Goal: Book appointment/travel/reservation

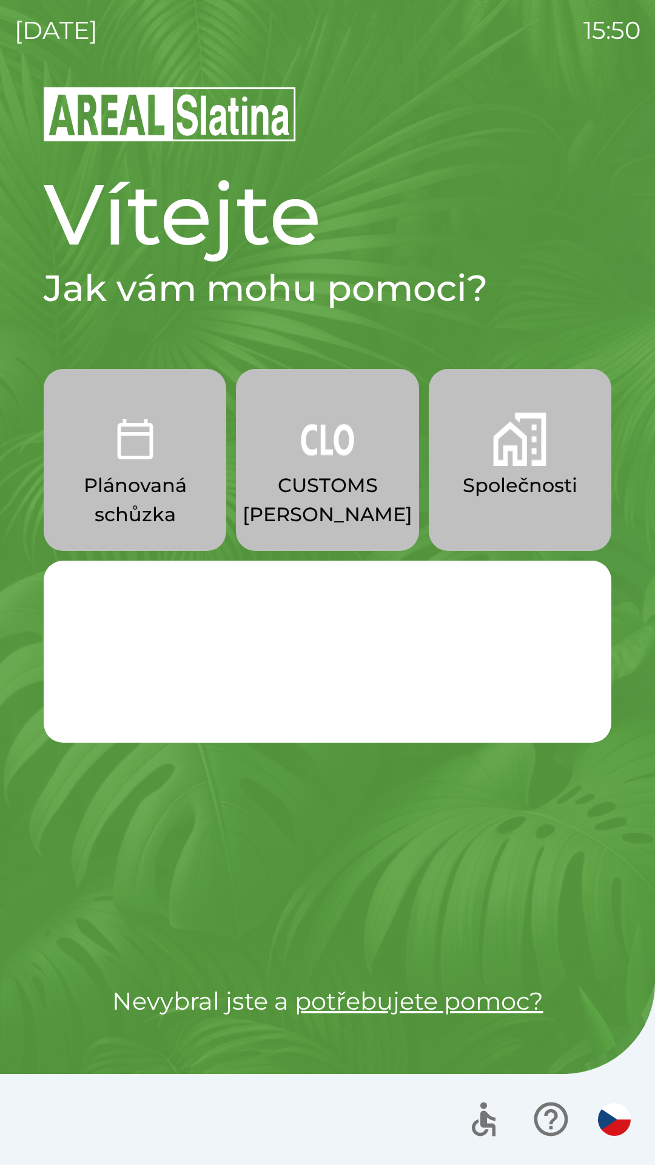
click at [540, 504] on button "Společnosti" at bounding box center [520, 460] width 183 height 182
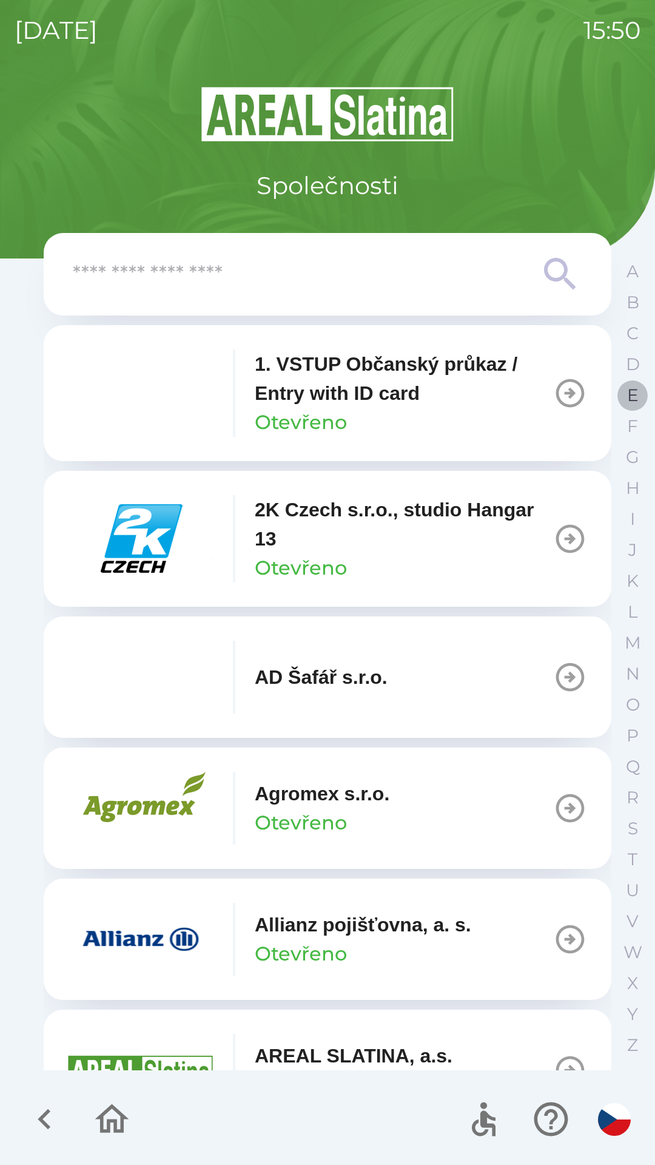
click at [630, 395] on p "E" at bounding box center [633, 395] width 12 height 21
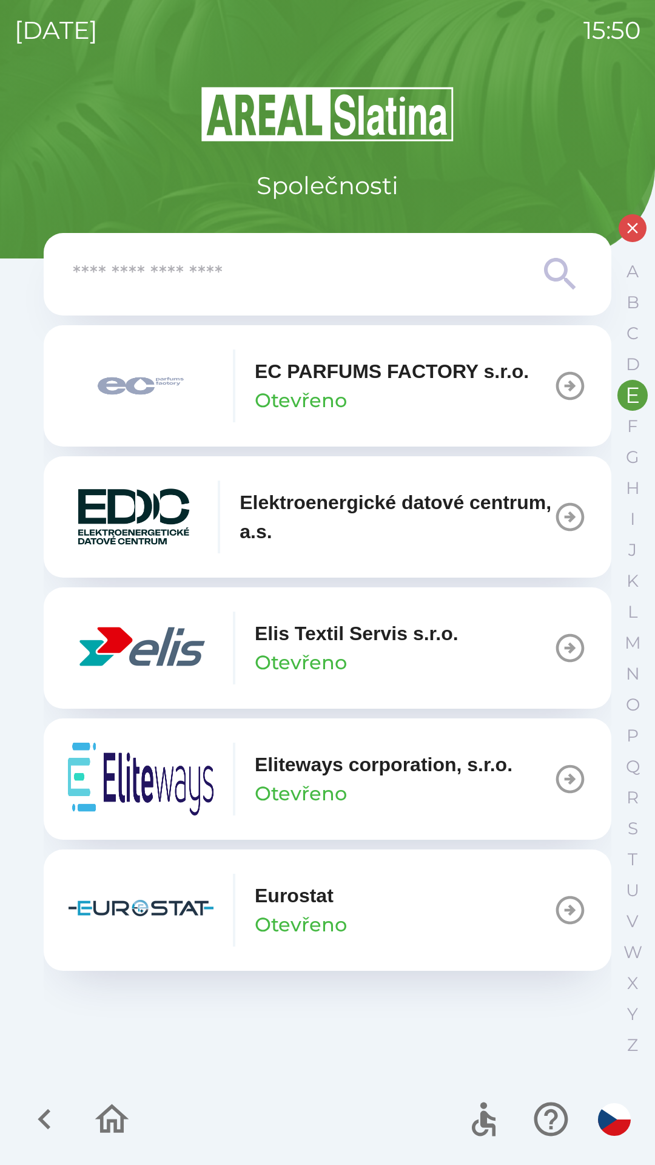
click at [469, 653] on button "Elis Textil Servis s.r.o. Otevřeno" at bounding box center [328, 647] width 568 height 121
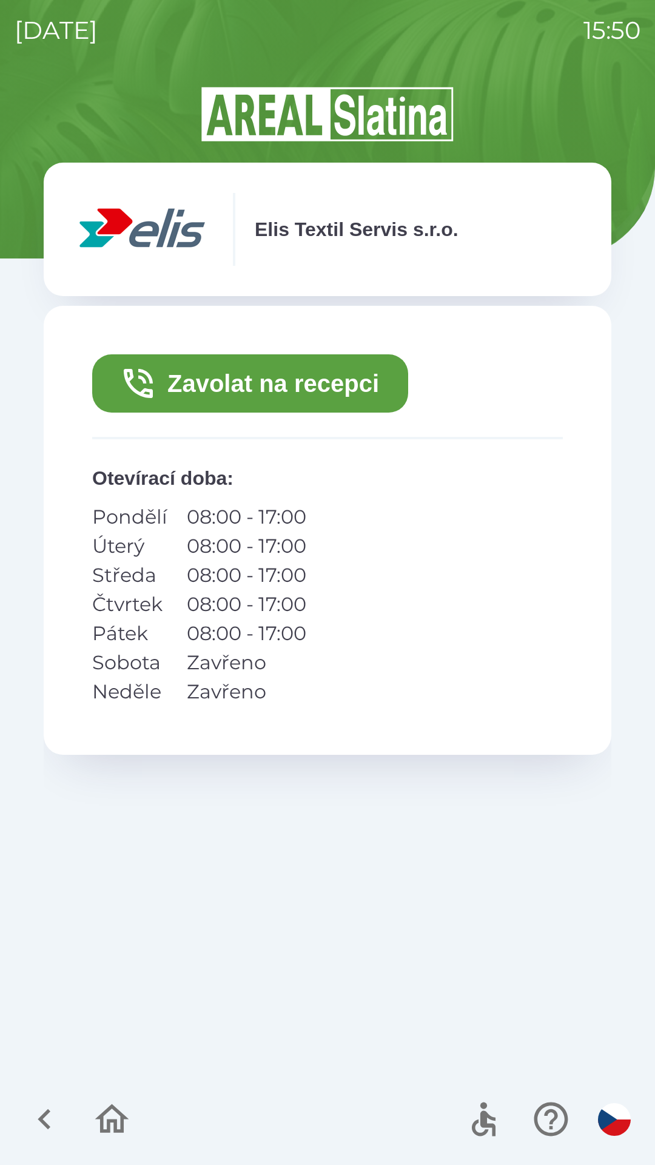
click at [307, 383] on button "Zavolat na recepci" at bounding box center [250, 383] width 316 height 58
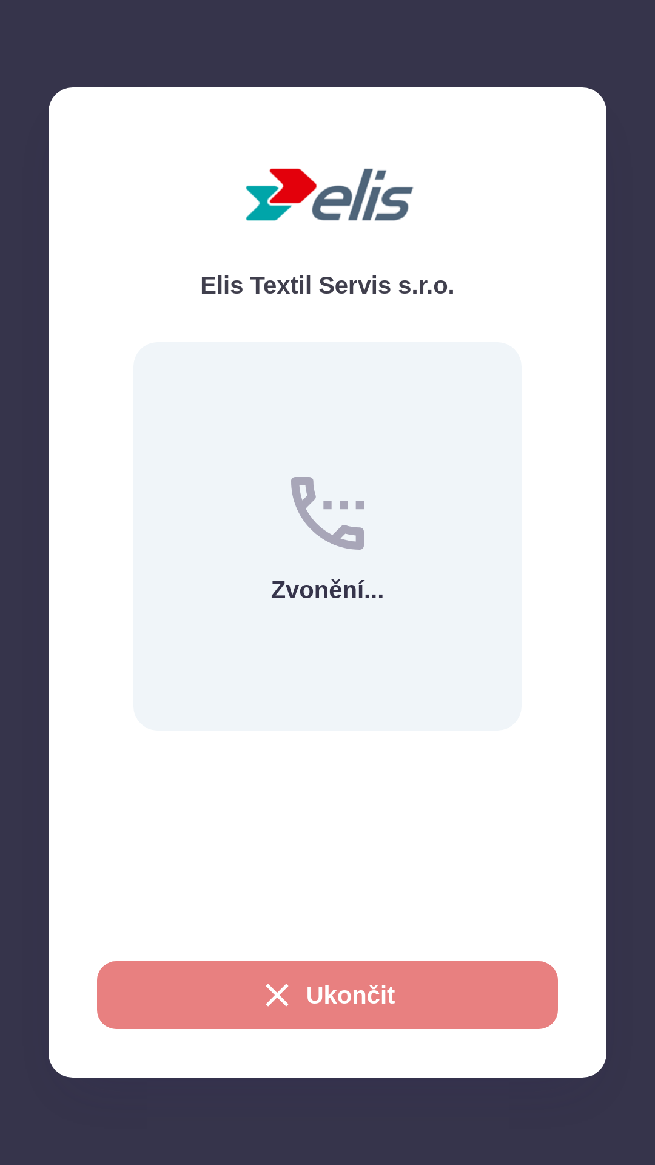
click at [434, 979] on button "Ukončit" at bounding box center [327, 995] width 461 height 68
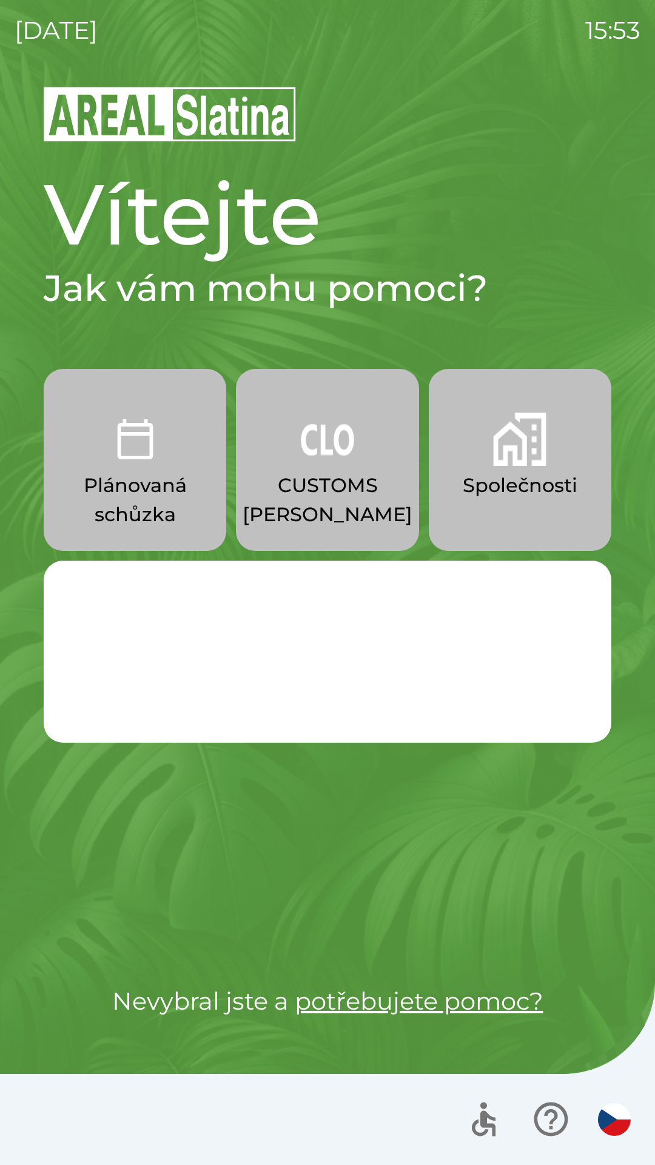
click at [505, 522] on button "Společnosti" at bounding box center [520, 460] width 183 height 182
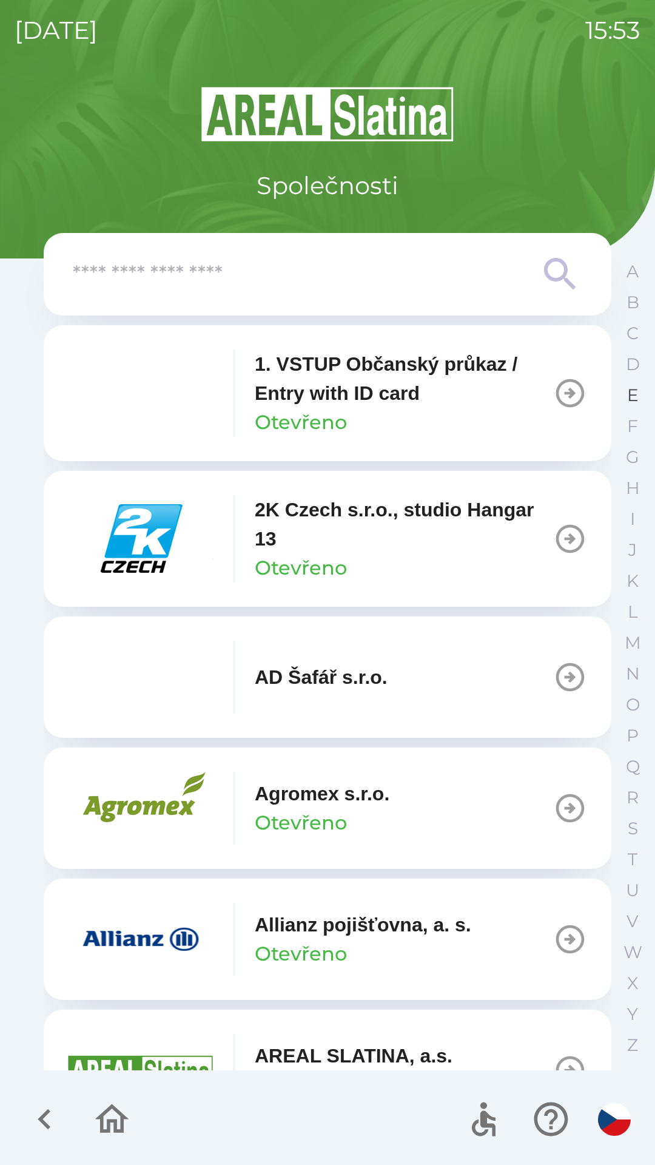
click at [631, 398] on p "E" at bounding box center [633, 395] width 12 height 21
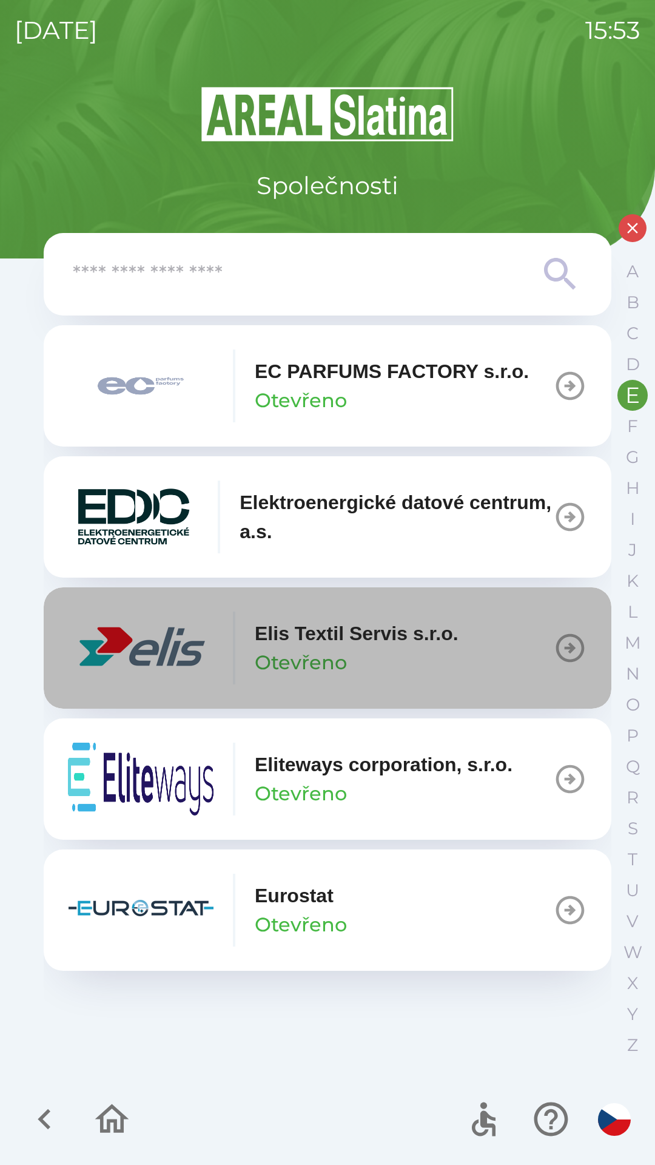
click at [574, 640] on icon "button" at bounding box center [570, 648] width 34 height 34
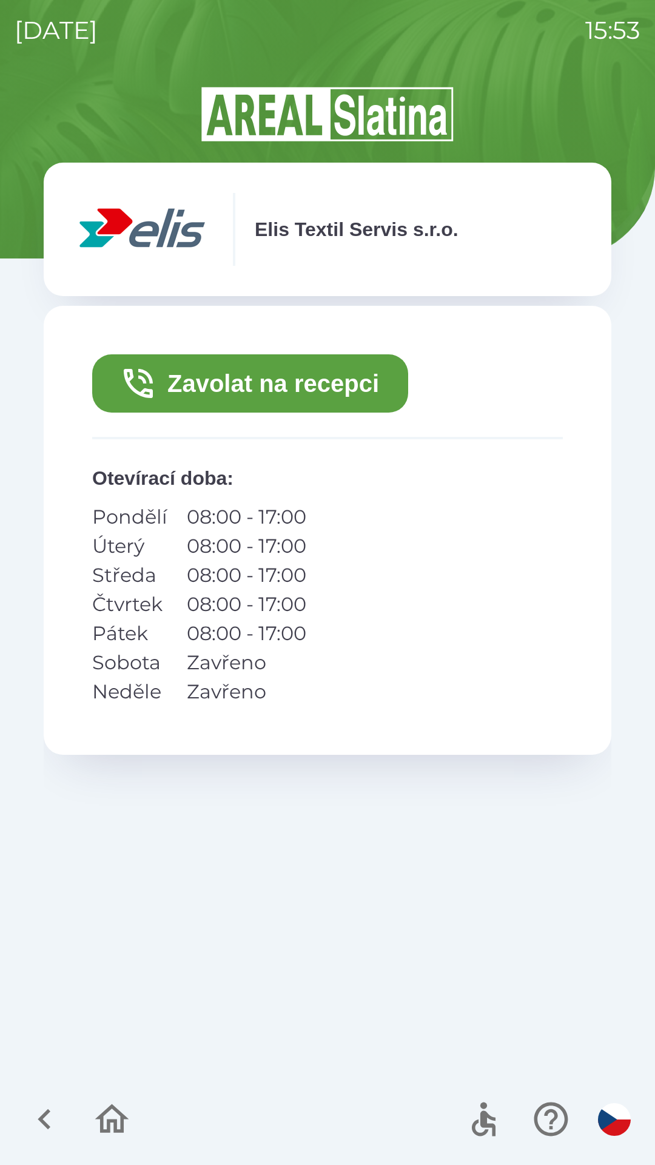
click at [47, 1118] on icon "button" at bounding box center [44, 1119] width 41 height 41
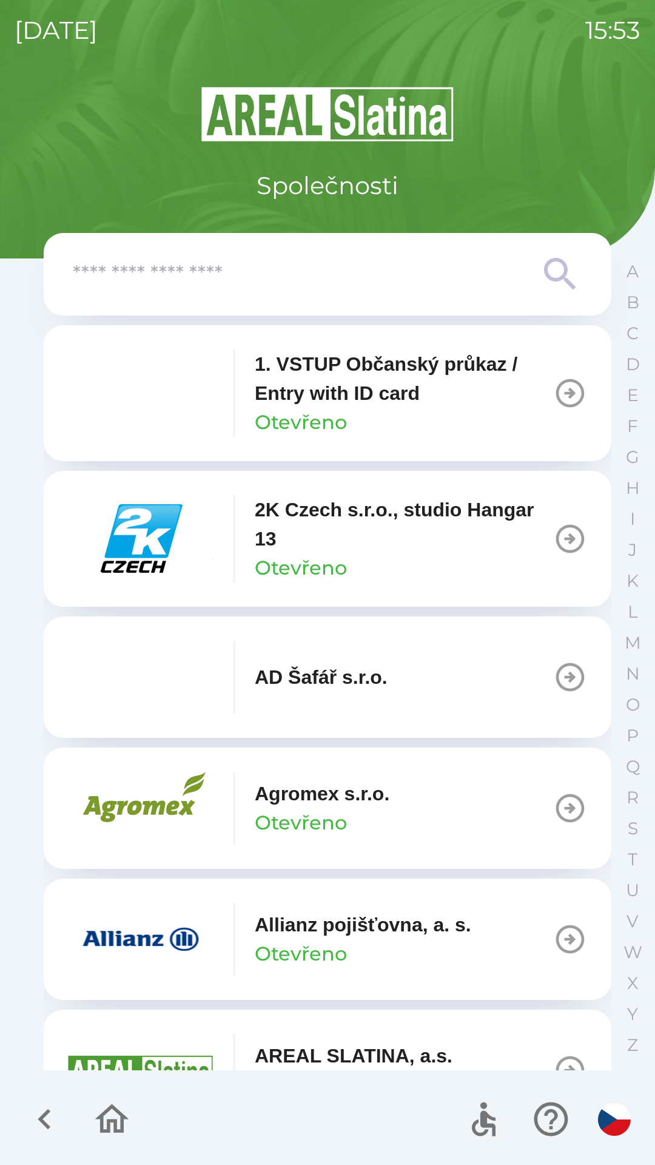
click at [96, 1135] on icon "button" at bounding box center [112, 1119] width 41 height 41
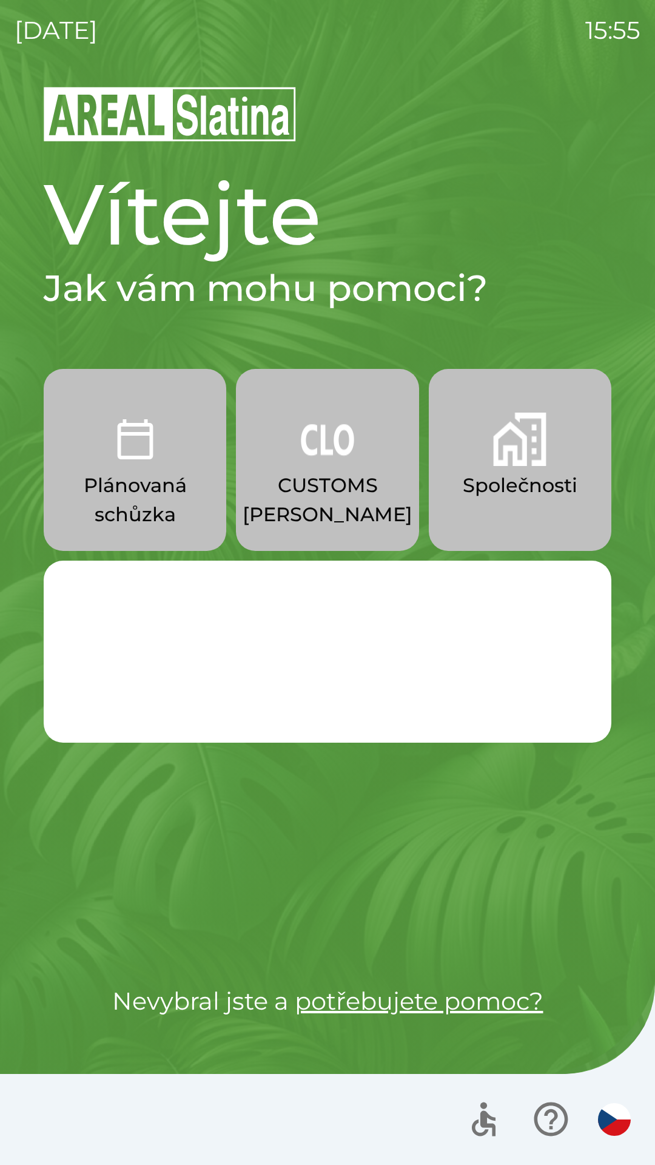
click at [515, 494] on p "Společnosti" at bounding box center [520, 485] width 115 height 29
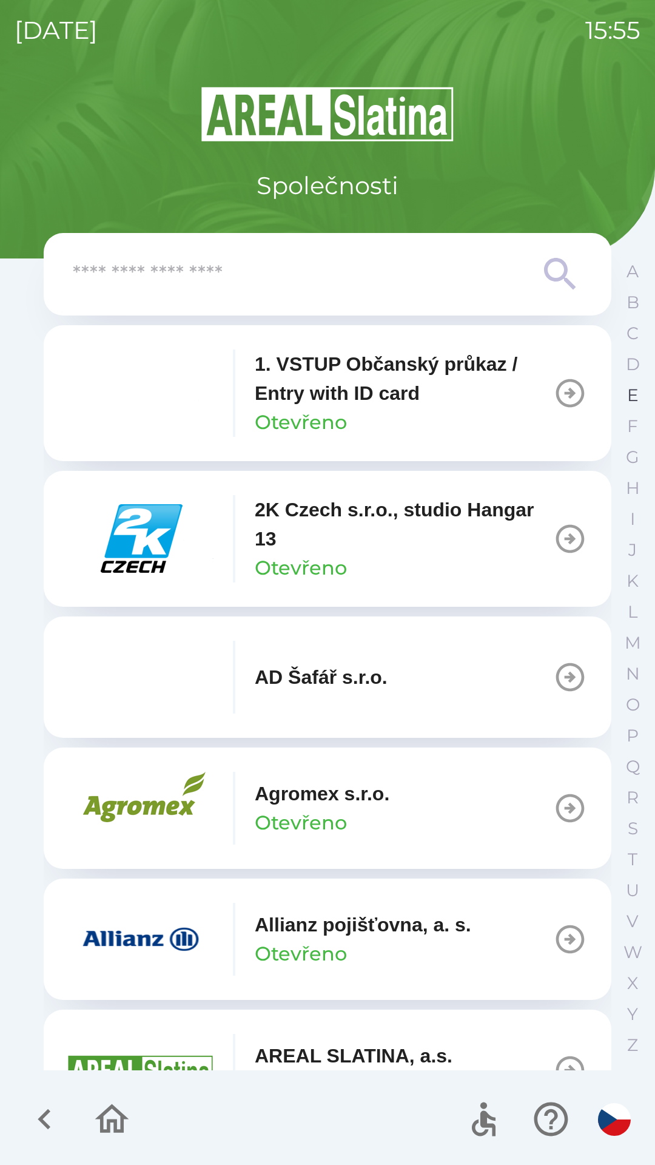
click at [637, 394] on p "E" at bounding box center [633, 395] width 12 height 21
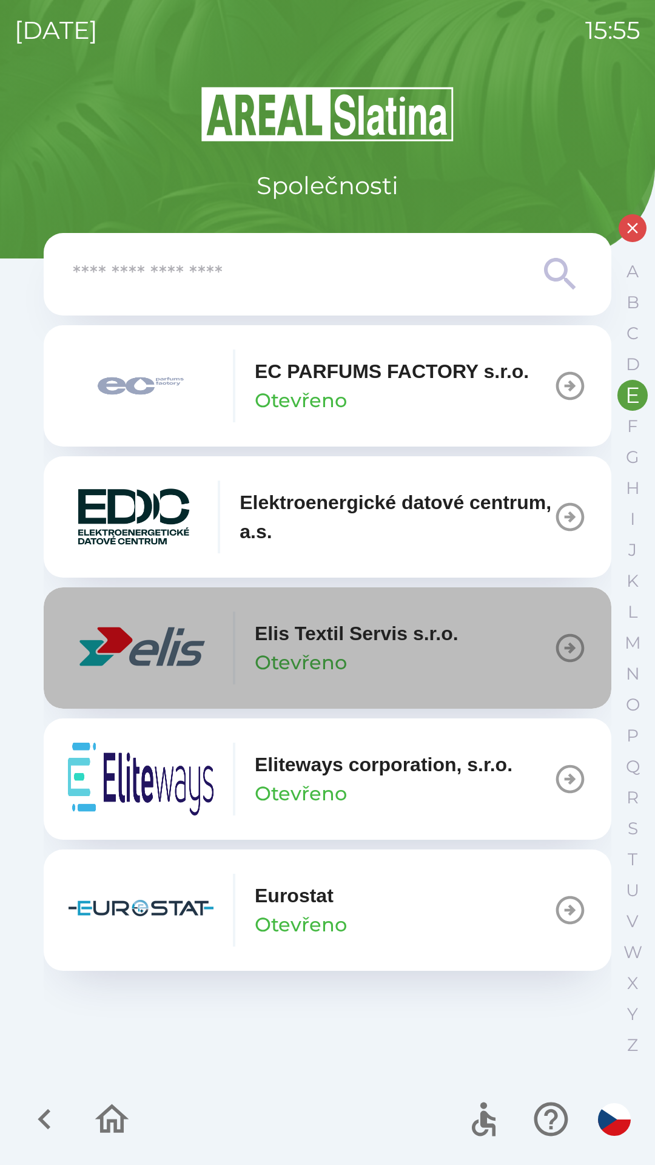
click at [558, 647] on icon "button" at bounding box center [570, 648] width 29 height 29
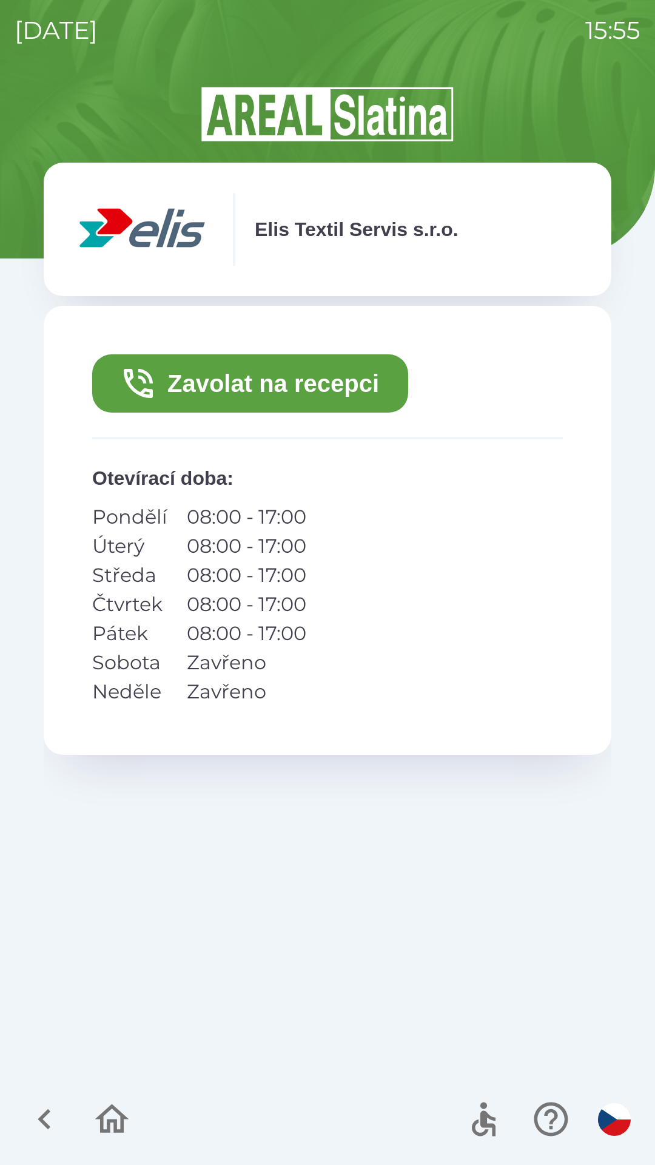
click at [328, 384] on button "Zavolat na recepci" at bounding box center [250, 383] width 316 height 58
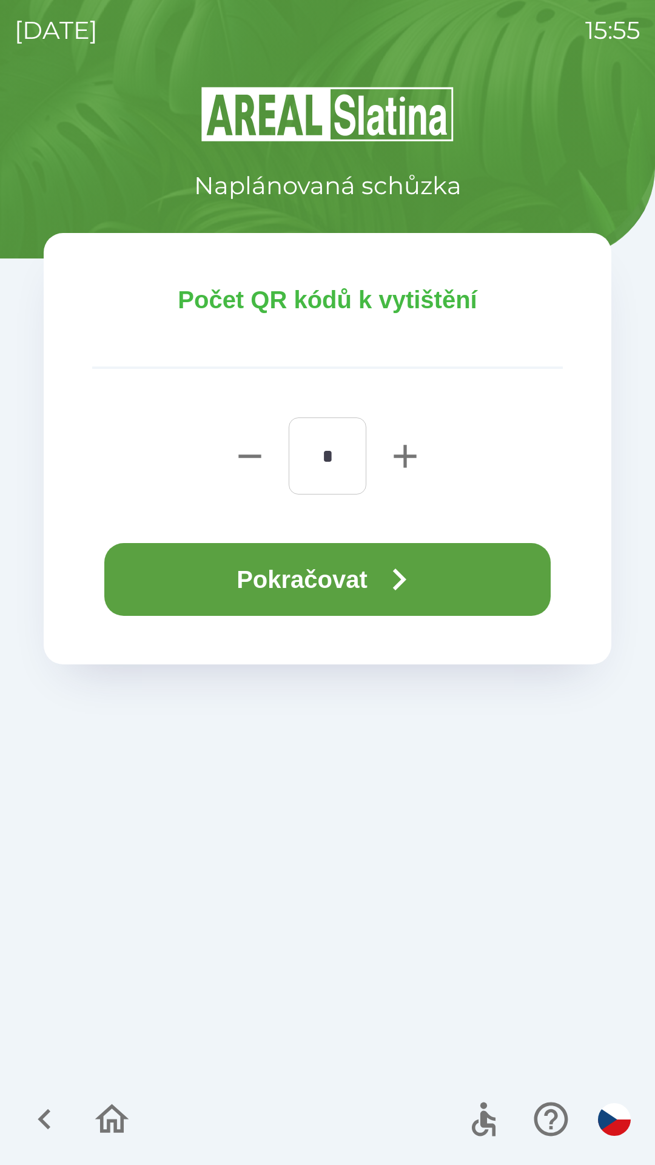
click at [391, 581] on icon "button" at bounding box center [399, 580] width 44 height 44
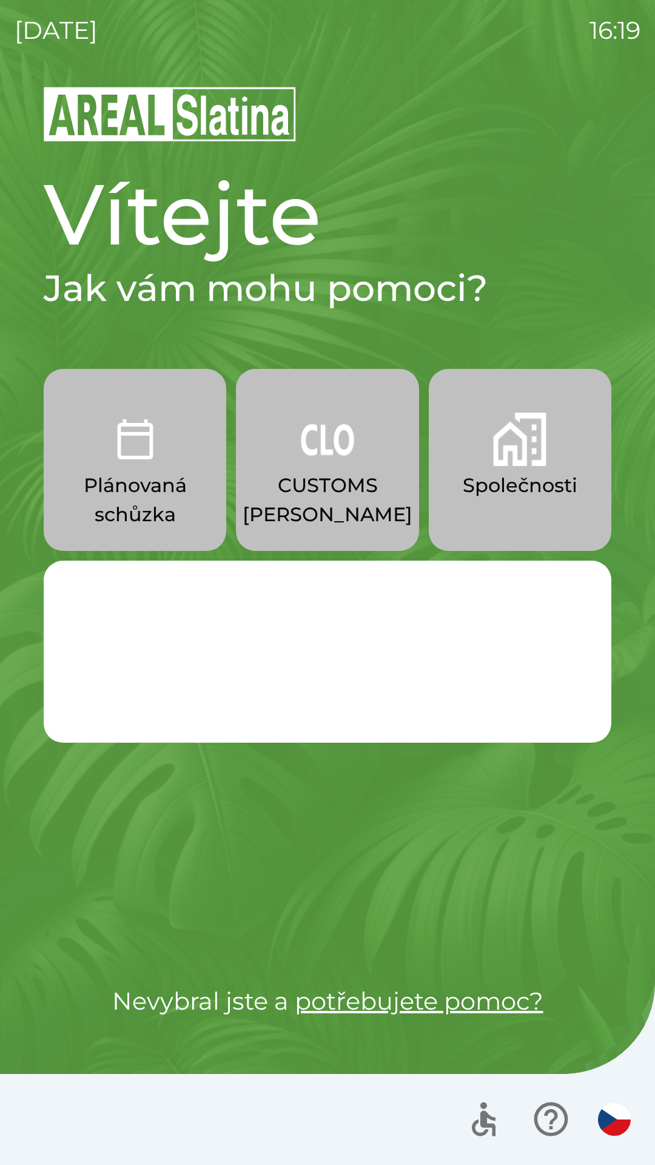
click at [310, 472] on p "CUSTOMS [PERSON_NAME]" at bounding box center [328, 500] width 170 height 58
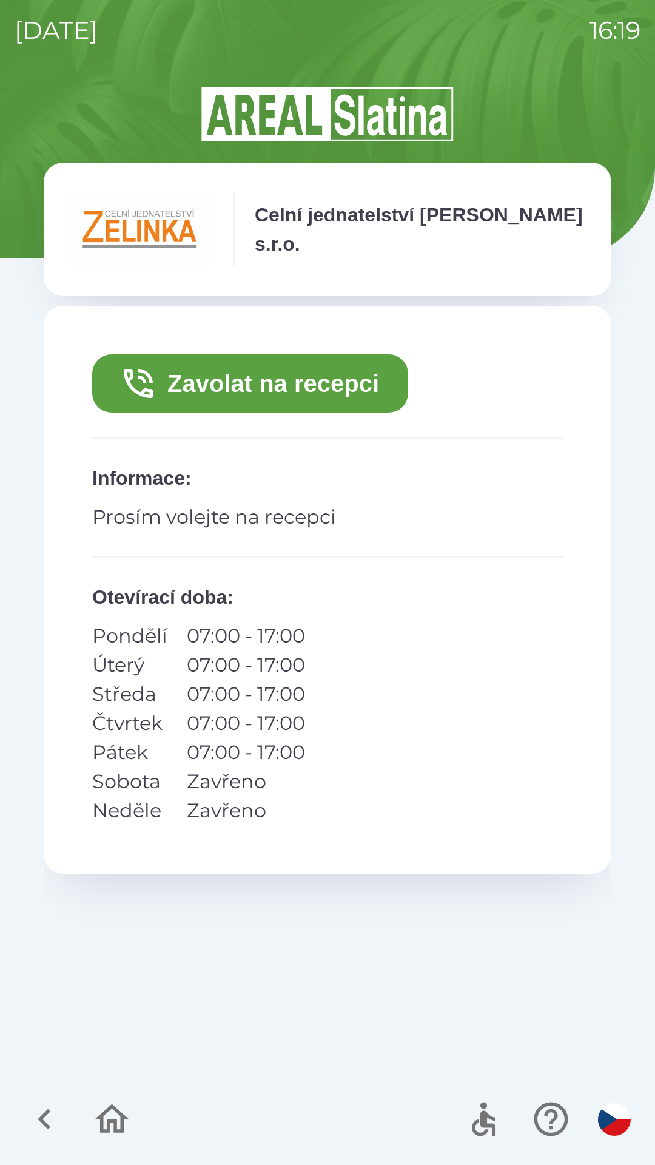
click at [323, 381] on button "Zavolat na recepci" at bounding box center [250, 383] width 316 height 58
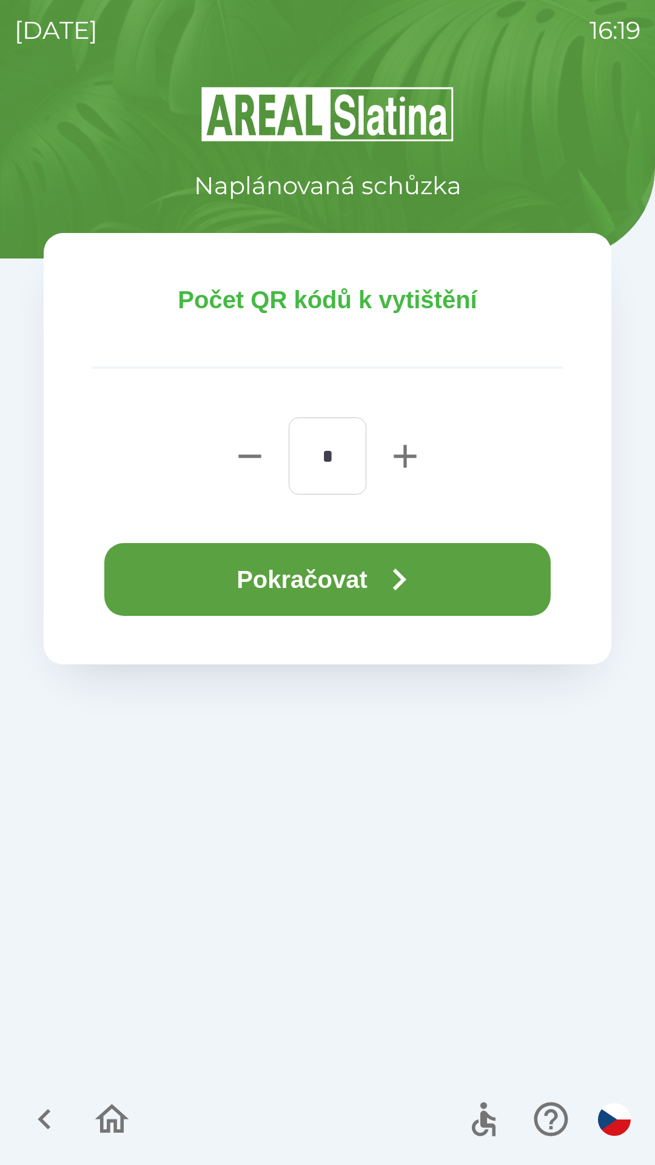
click at [410, 574] on icon "button" at bounding box center [399, 580] width 44 height 44
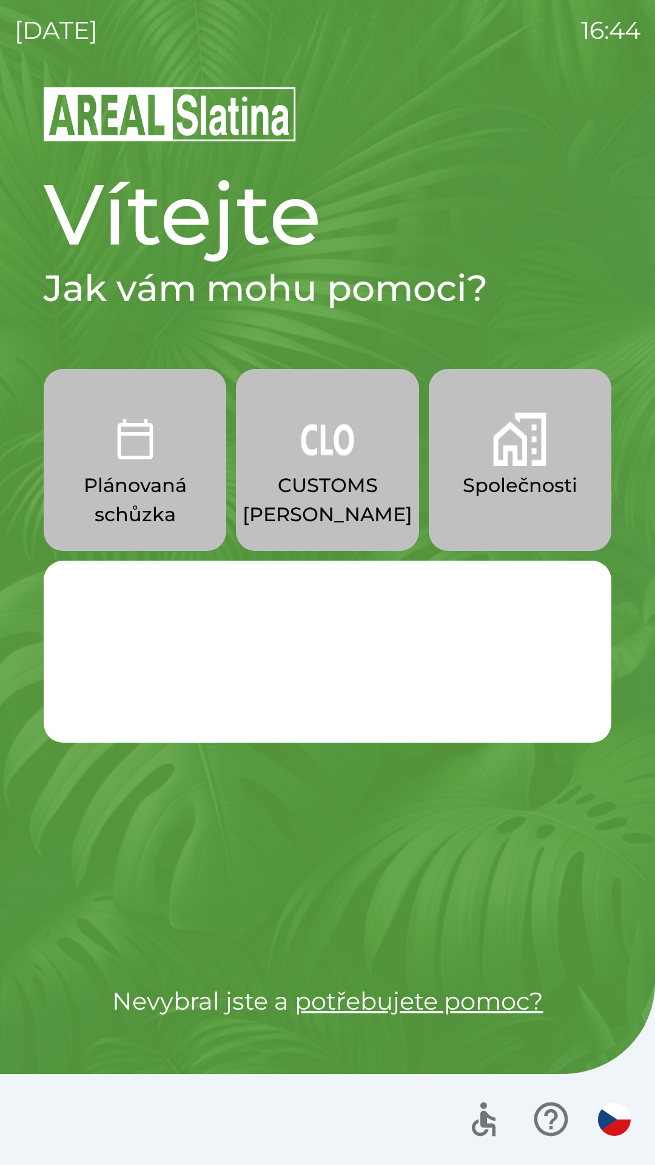
click at [342, 481] on p "CUSTOMS [PERSON_NAME]" at bounding box center [328, 500] width 170 height 58
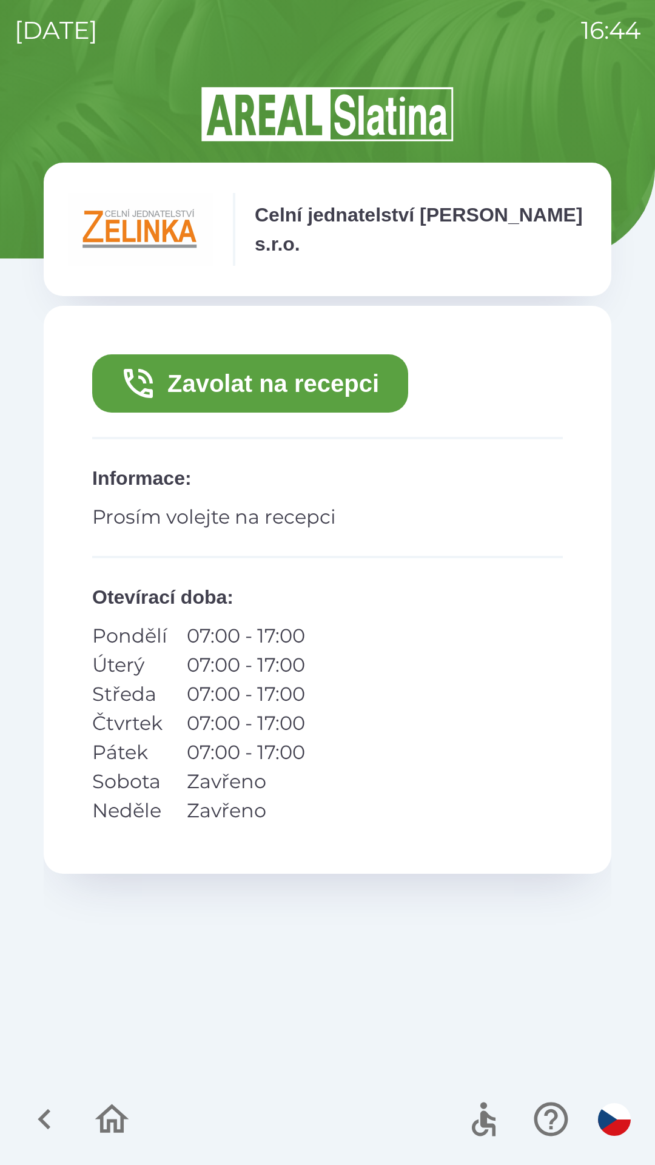
click at [348, 386] on button "Zavolat na recepci" at bounding box center [250, 383] width 316 height 58
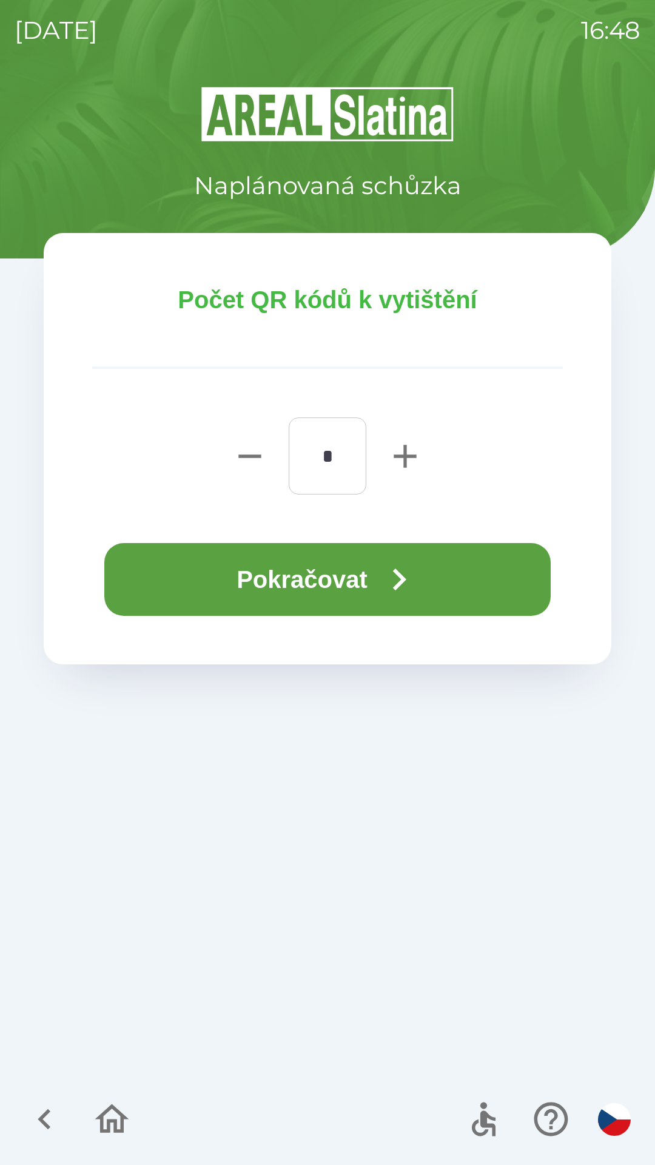
click at [440, 571] on button "Pokračovat" at bounding box center [327, 579] width 447 height 73
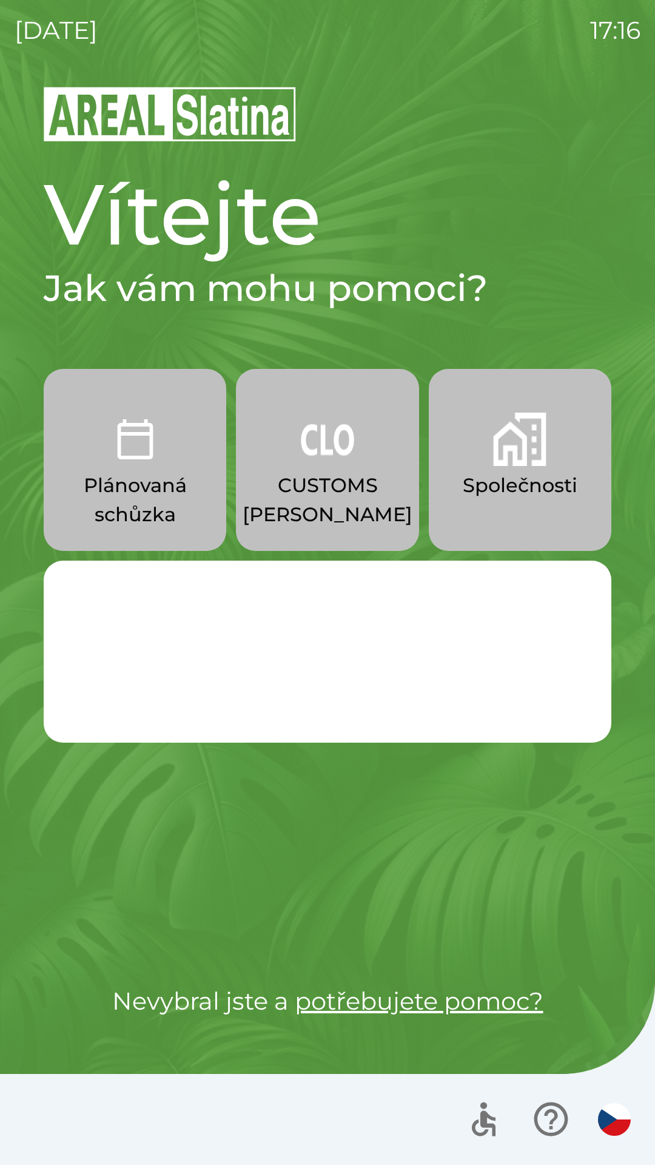
click at [488, 466] on button "Společnosti" at bounding box center [520, 460] width 183 height 182
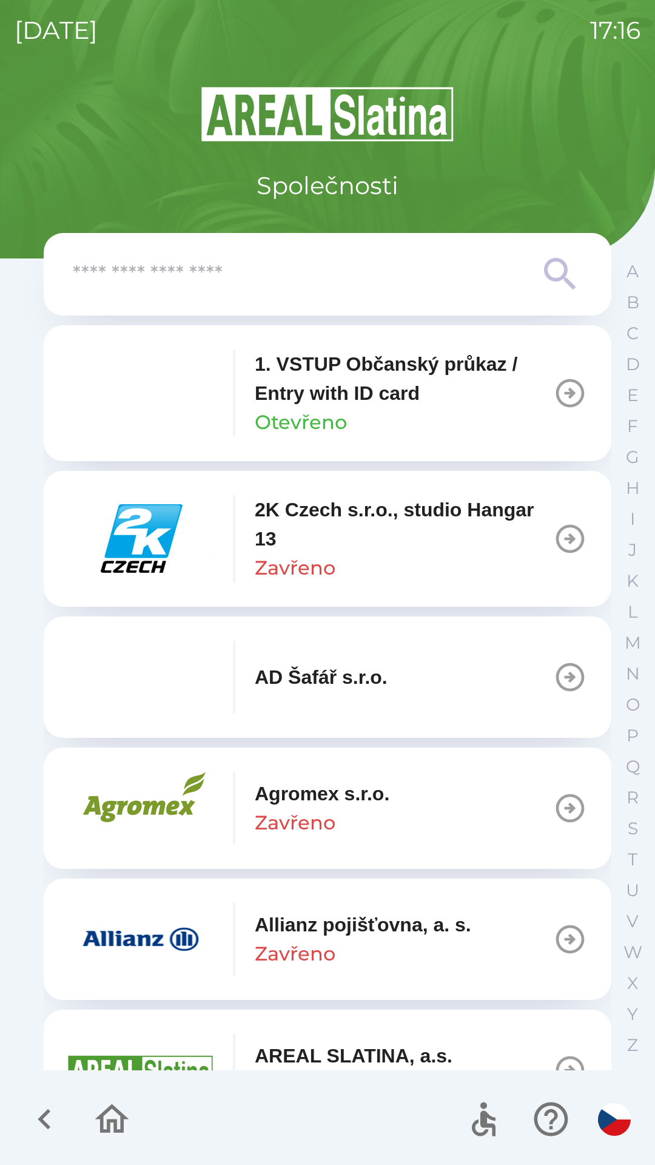
click at [367, 281] on input "text" at bounding box center [303, 274] width 461 height 33
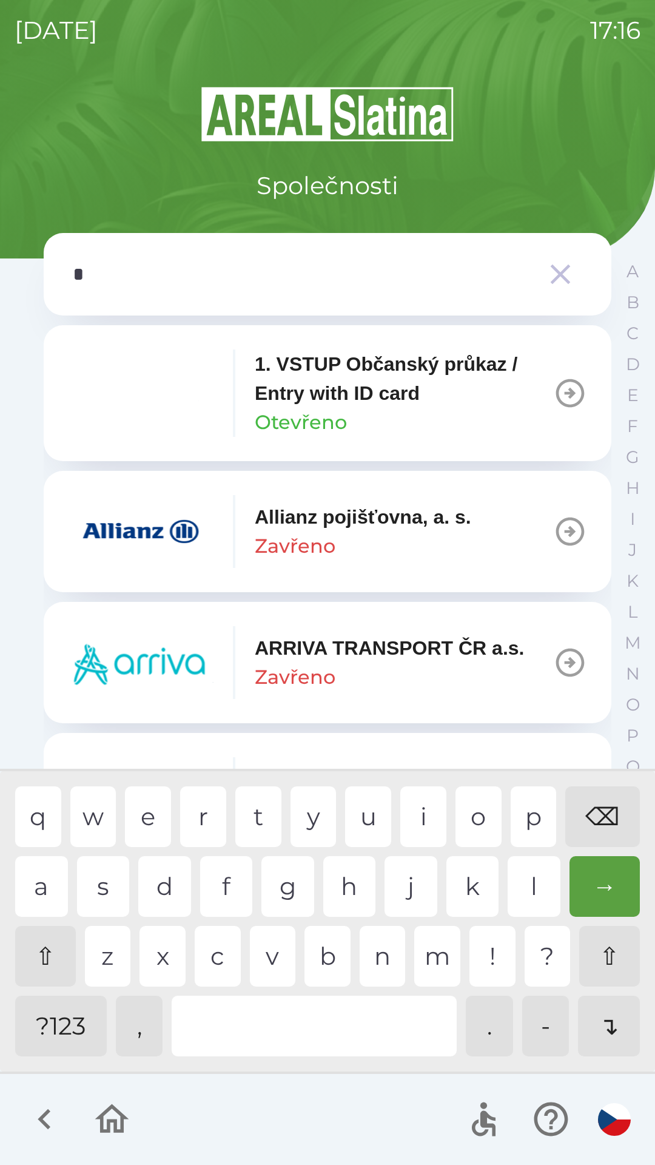
click at [525, 815] on div "p" at bounding box center [534, 816] width 46 height 61
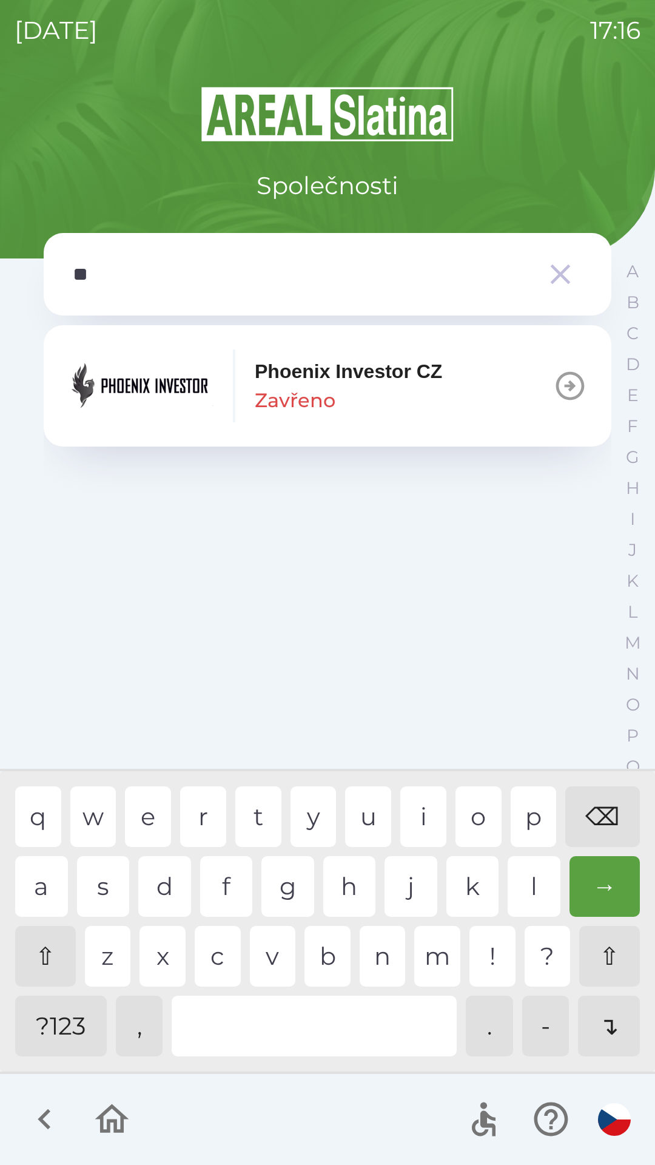
click at [343, 895] on div "h" at bounding box center [349, 886] width 53 height 61
type input "***"
click at [467, 826] on div "o" at bounding box center [479, 816] width 46 height 61
click at [423, 399] on div "Phoenix Investor CZ Zavřeno" at bounding box center [348, 386] width 187 height 58
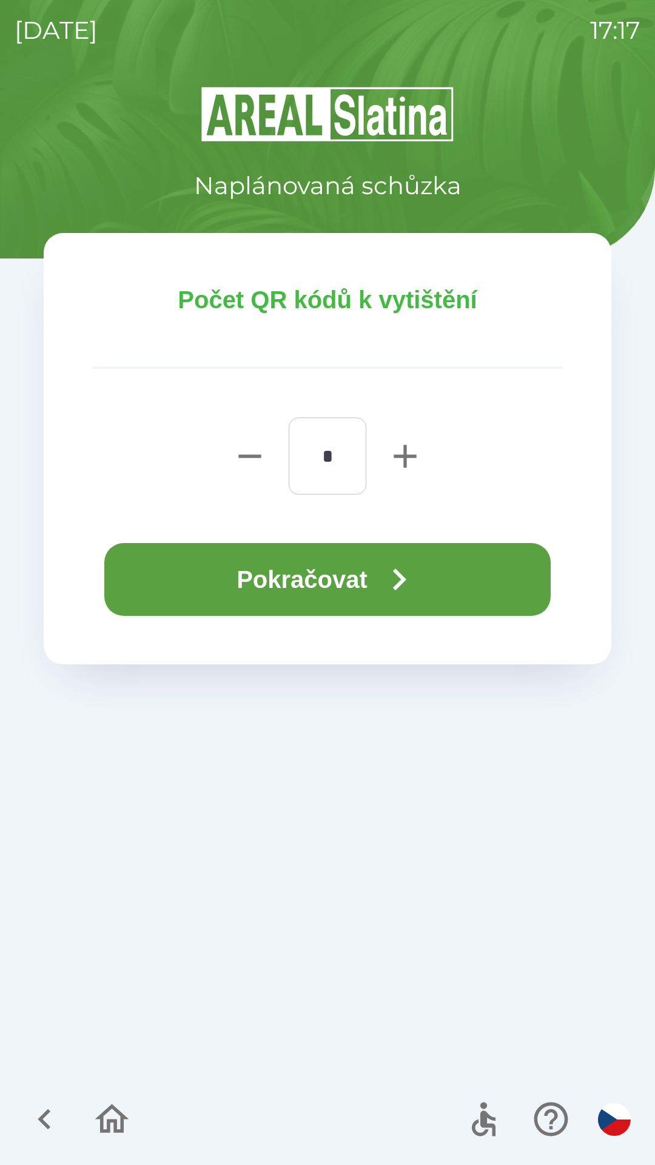
click at [409, 458] on icon "button" at bounding box center [405, 456] width 39 height 39
type input "*"
click at [311, 562] on button "Pokračovat" at bounding box center [327, 579] width 447 height 73
